Goal: Task Accomplishment & Management: Complete application form

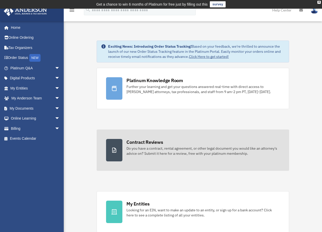
click at [192, 148] on div "Do you have a contract, rental agreement, or other legal document you would lik…" at bounding box center [202, 151] width 153 height 10
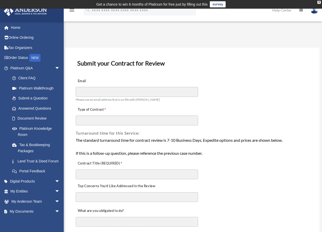
click at [76, 97] on div at bounding box center [76, 97] width 0 height 0
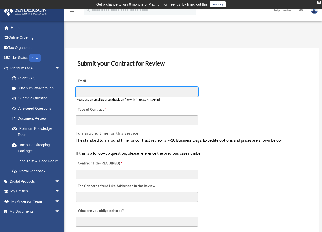
type input "**********"
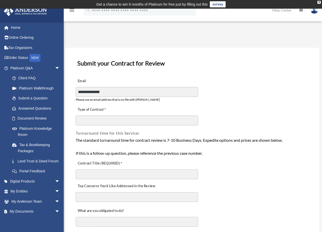
type input "**"
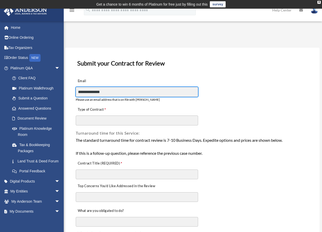
click at [76, 97] on div at bounding box center [76, 97] width 0 height 0
type input "**********"
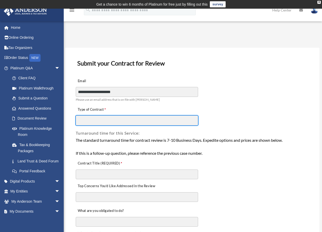
click at [184, 121] on input "Type of Contract" at bounding box center [137, 120] width 122 height 10
click at [116, 120] on input "Type of Contract" at bounding box center [137, 120] width 122 height 10
type input "**********"
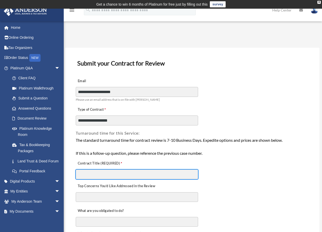
click at [157, 174] on input "Contract Title (REQUIRED)" at bounding box center [137, 174] width 122 height 10
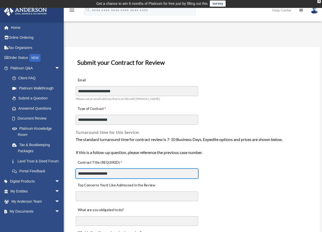
type input "**********"
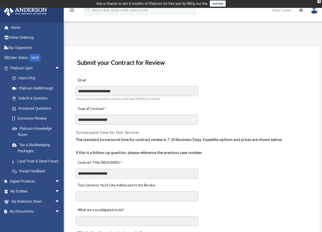
click at [152, 196] on textarea "Top Concerns You’d Like Addressed in the Review" at bounding box center [137, 196] width 122 height 10
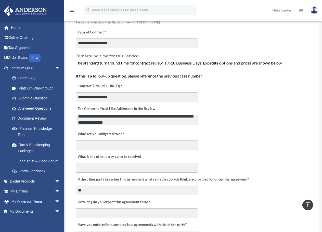
type textarea "**********"
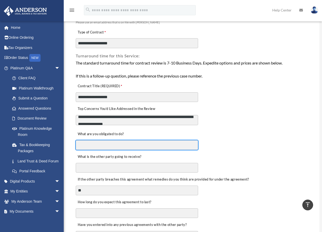
scroll to position [4, 0]
click at [133, 146] on input "What are you obligated to do?" at bounding box center [137, 145] width 122 height 10
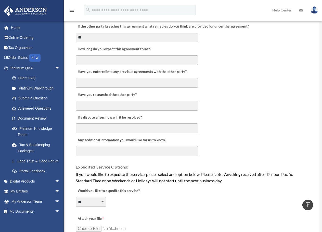
scroll to position [307, 0]
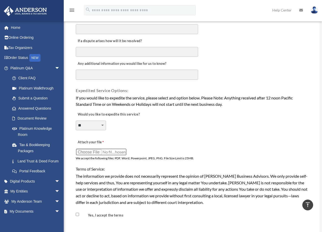
click at [85, 152] on input "Attach your file" at bounding box center [101, 151] width 51 height 7
type input "**********"
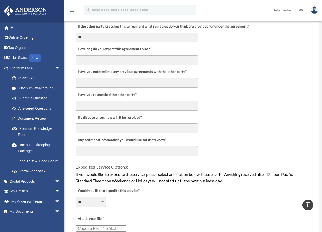
scroll to position [383, 0]
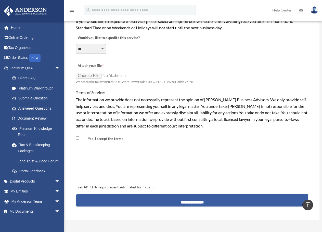
click at [200, 201] on input "**********" at bounding box center [192, 200] width 232 height 12
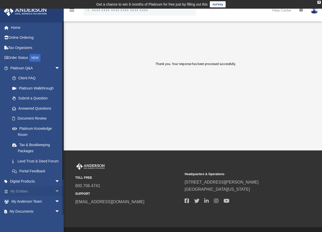
click at [55, 196] on span "arrow_drop_down" at bounding box center [60, 191] width 10 height 10
click at [24, 204] on link "Overview" at bounding box center [37, 201] width 60 height 10
click at [24, 206] on link "Overview" at bounding box center [37, 201] width 60 height 10
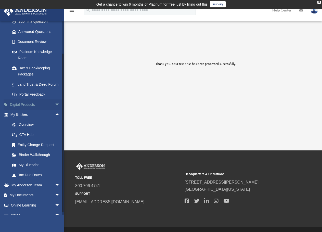
scroll to position [100, 0]
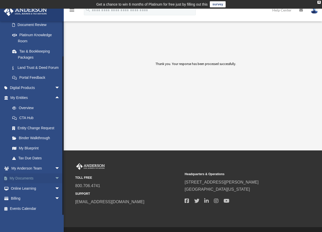
click at [22, 176] on link "My Documents arrow_drop_down" at bounding box center [36, 178] width 64 height 10
click at [19, 179] on link "My Documents arrow_drop_down" at bounding box center [36, 178] width 64 height 10
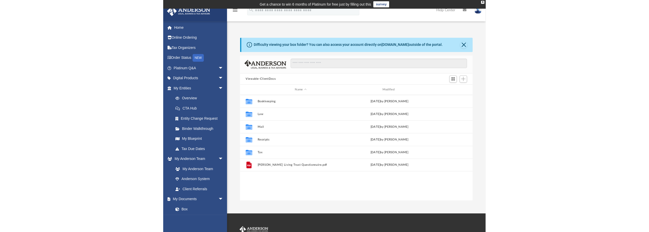
scroll to position [112, 228]
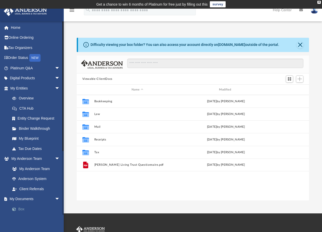
click at [22, 209] on link "Box" at bounding box center [37, 209] width 60 height 10
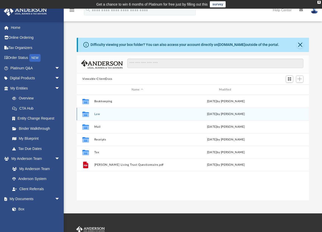
click at [86, 114] on icon "grid" at bounding box center [85, 115] width 7 height 4
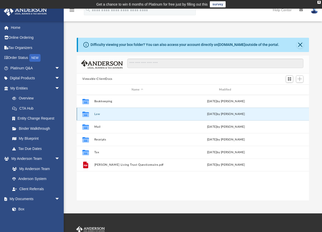
click at [197, 116] on div "Thu Sep 25 2025 by Kathleen Maureene Pelicano" at bounding box center [226, 114] width 86 height 5
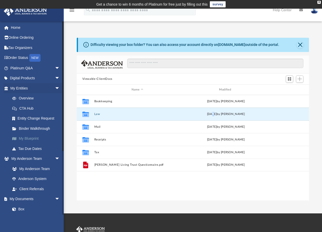
click at [36, 139] on link "My Blueprint" at bounding box center [37, 139] width 60 height 10
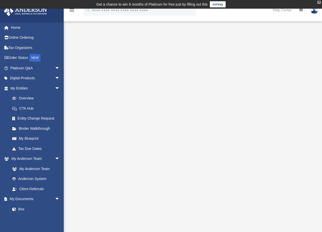
click at [320, 2] on div "X" at bounding box center [318, 2] width 3 height 3
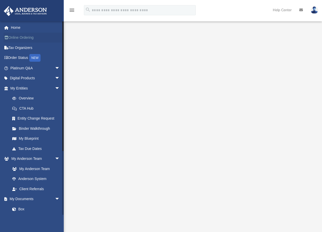
click at [19, 38] on link "Online Ordering" at bounding box center [36, 38] width 64 height 10
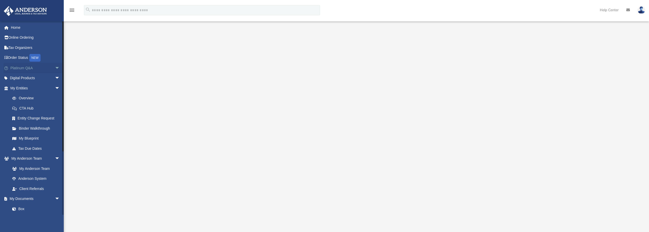
click at [56, 68] on span "arrow_drop_down" at bounding box center [60, 68] width 10 height 10
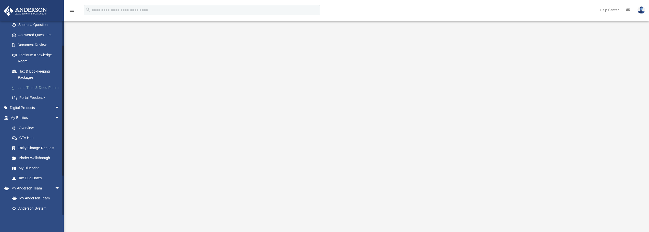
scroll to position [76, 0]
click at [29, 130] on link "Overview" at bounding box center [37, 125] width 60 height 10
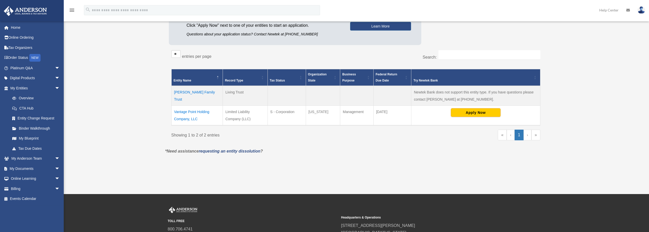
scroll to position [76, 0]
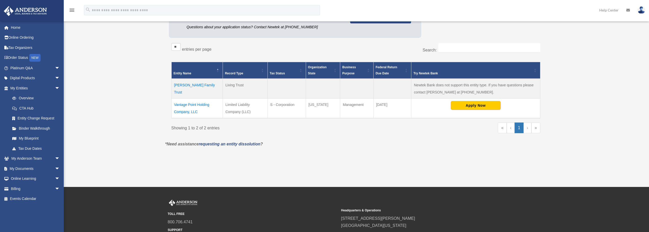
click at [194, 104] on td "Vantage Point Holding Company, LLC" at bounding box center [196, 108] width 51 height 20
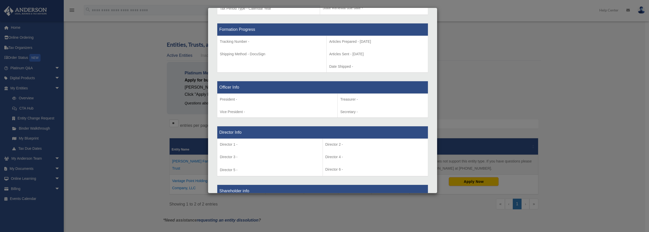
scroll to position [0, 0]
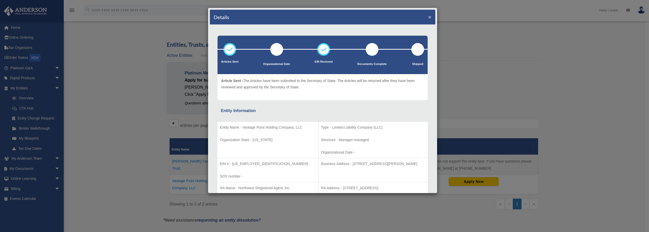
click at [428, 14] on button "×" at bounding box center [429, 16] width 3 height 5
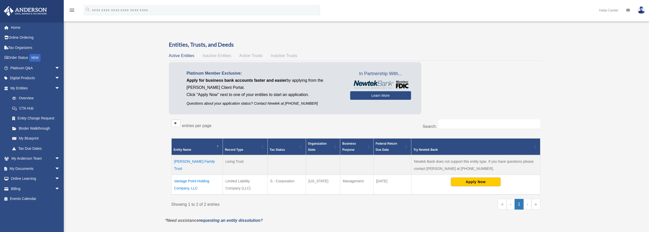
click at [641, 11] on img at bounding box center [641, 9] width 8 height 7
click at [552, 46] on link "Logout" at bounding box center [564, 44] width 51 height 10
